Goal: Task Accomplishment & Management: Manage account settings

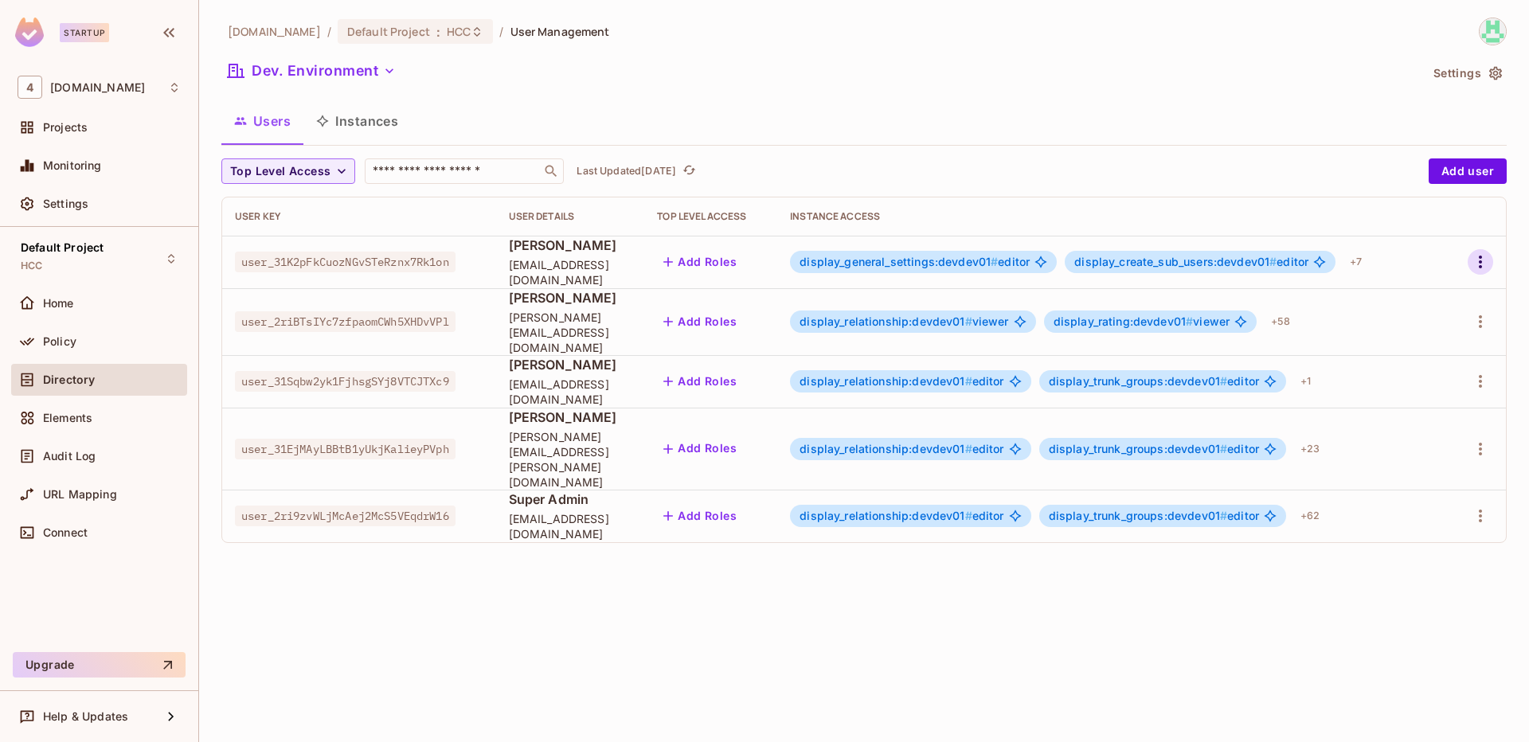
click at [1477, 256] on icon "button" at bounding box center [1480, 261] width 19 height 19
click at [1410, 304] on span "Edit" at bounding box center [1396, 298] width 31 height 25
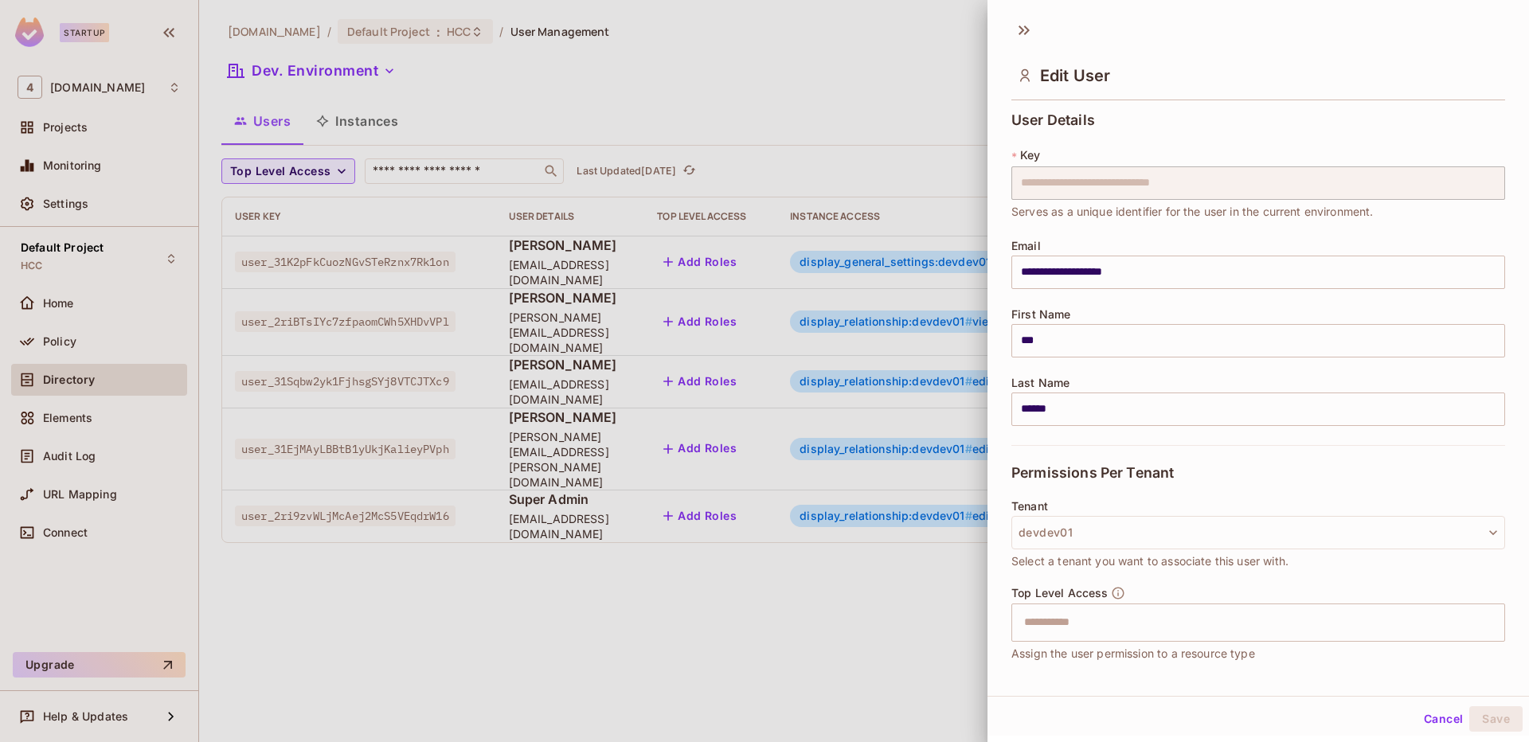
click at [915, 81] on div at bounding box center [764, 371] width 1529 height 742
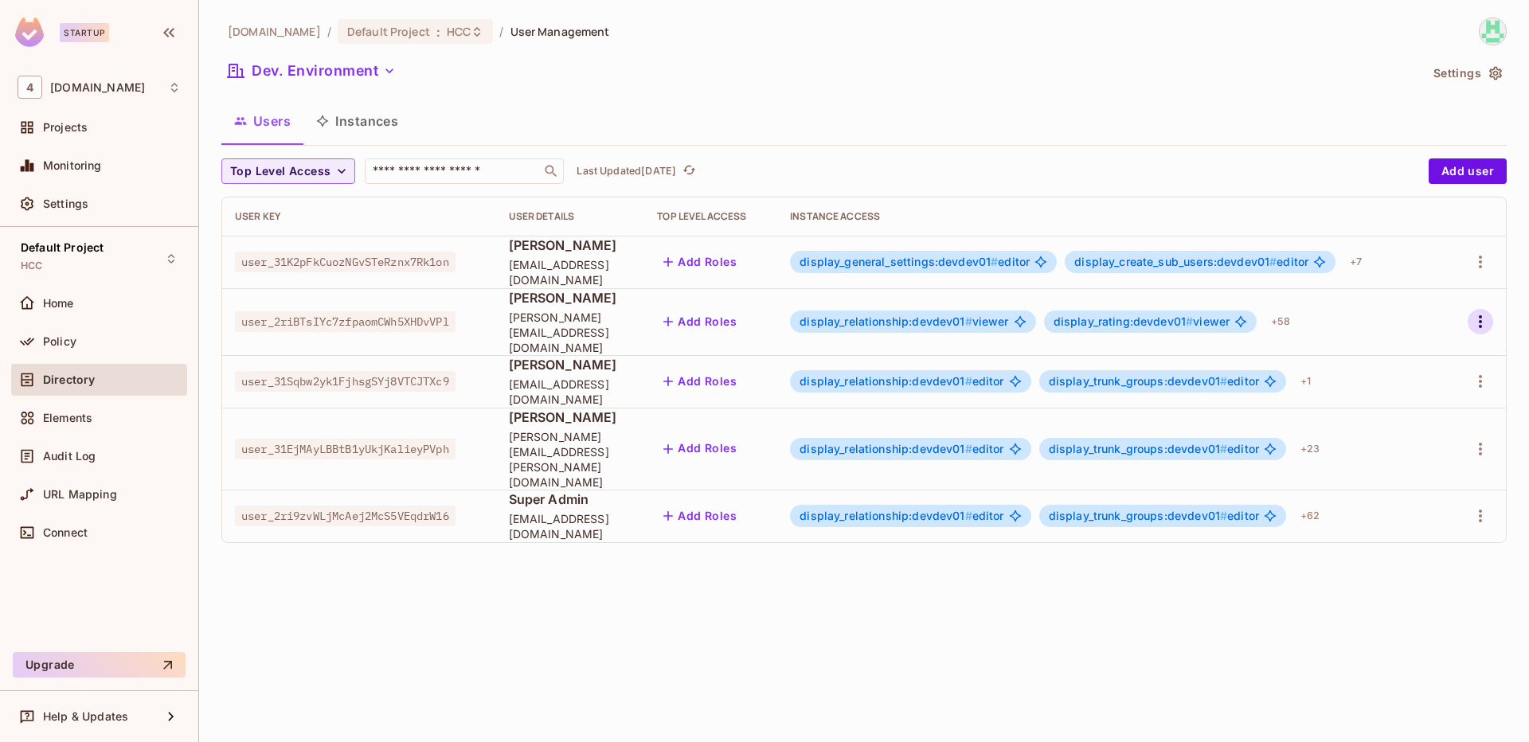
click at [1468, 312] on button "button" at bounding box center [1479, 321] width 25 height 25
click at [1411, 358] on li "Edit" at bounding box center [1411, 351] width 141 height 35
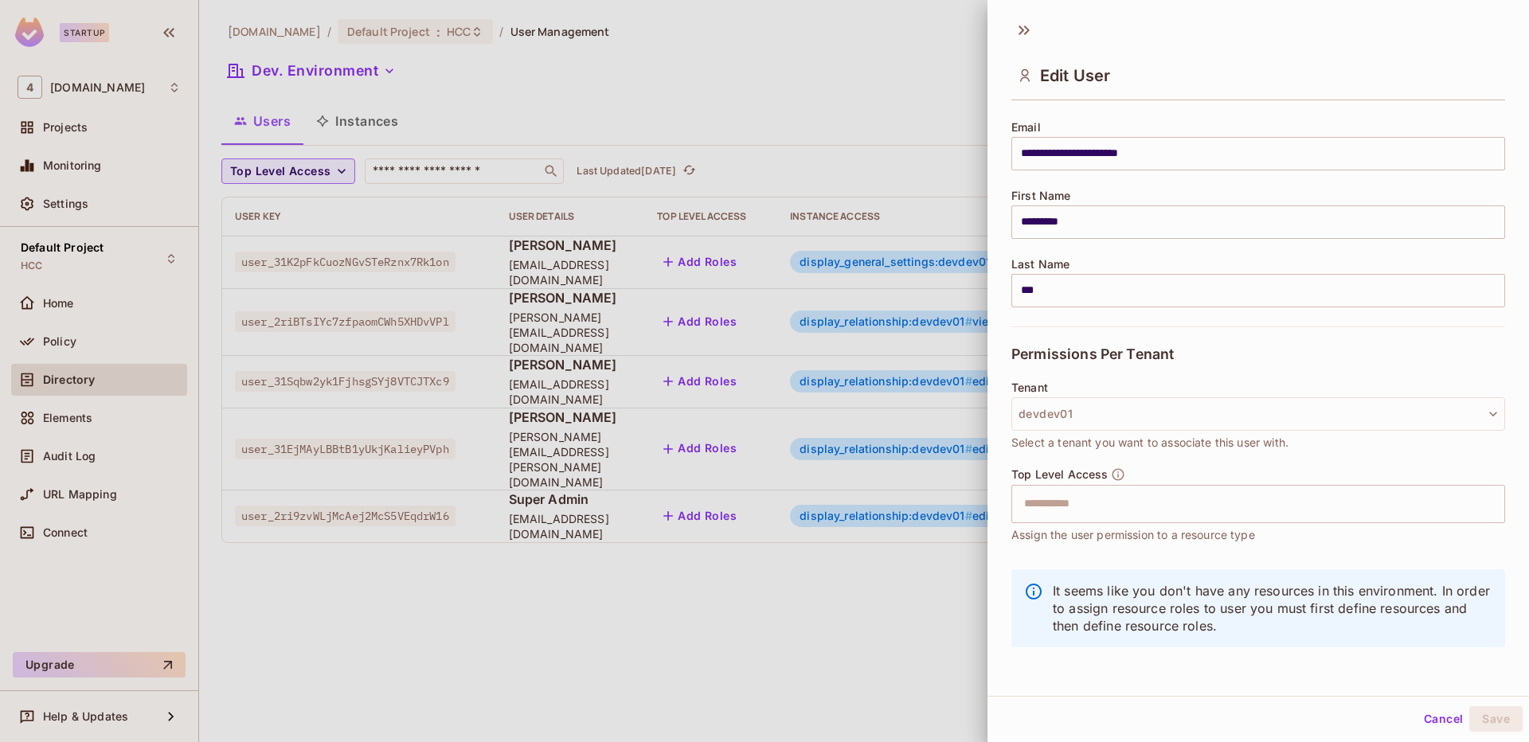
scroll to position [2, 0]
click at [1439, 713] on button "Cancel" at bounding box center [1443, 716] width 52 height 25
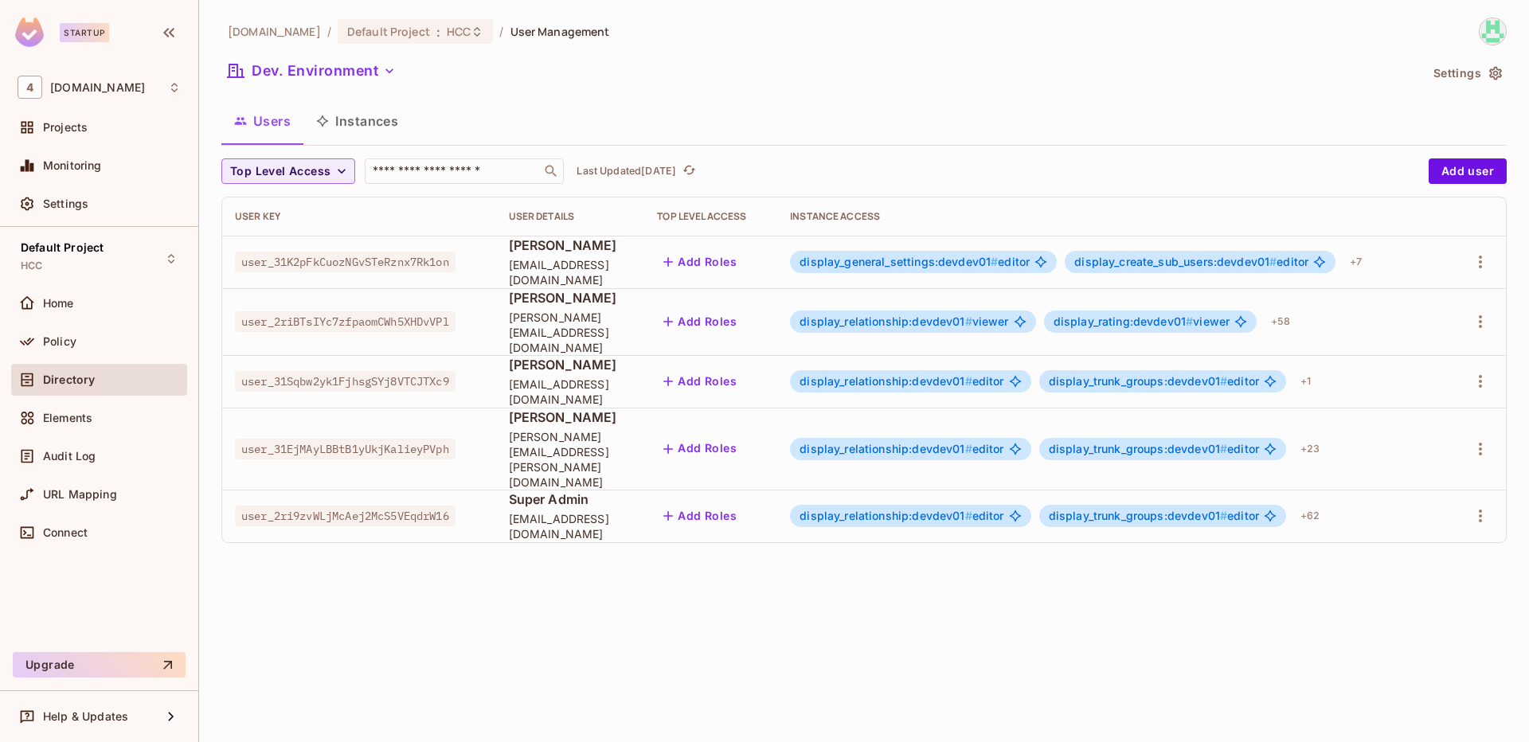
click at [972, 621] on div "[DOMAIN_NAME] / Default Project : HCC / User Management Dev. Environment Settin…" at bounding box center [864, 371] width 1330 height 742
